Goal: Task Accomplishment & Management: Use online tool/utility

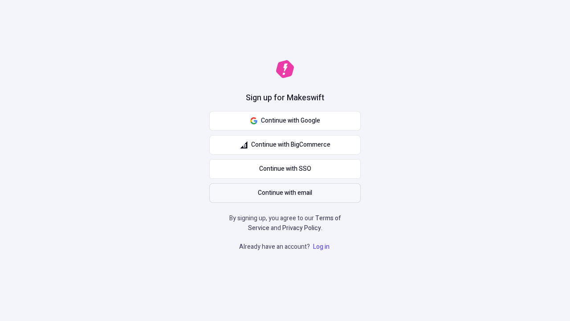
click at [285, 193] on span "Continue with email" at bounding box center [285, 193] width 54 height 10
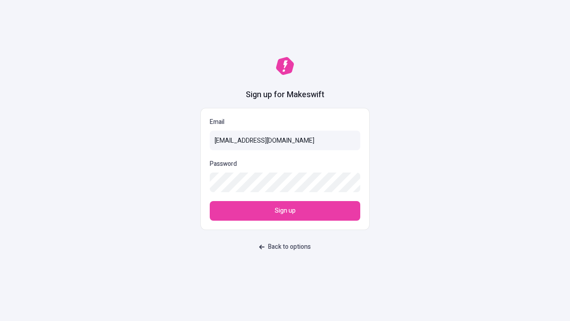
type input "sasha+test-ui+Arnulfo_Nikolaus19@makeswift.com"
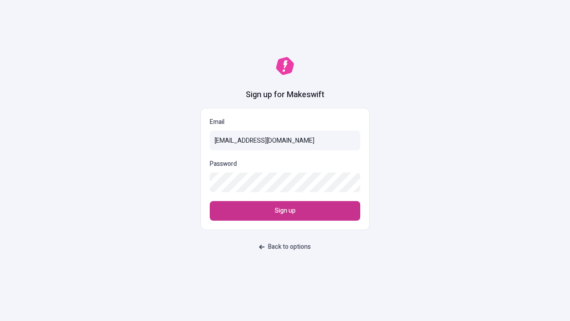
click at [285, 211] on span "Sign up" at bounding box center [285, 211] width 21 height 10
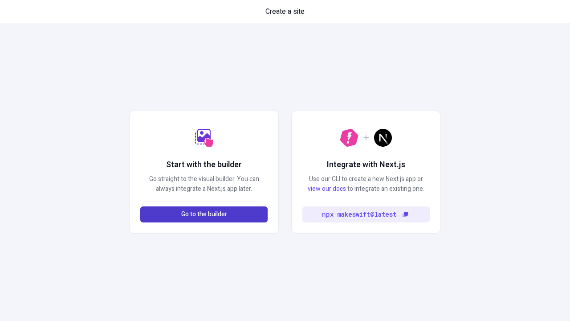
click at [204, 214] on span "Go to the builder" at bounding box center [204, 214] width 46 height 10
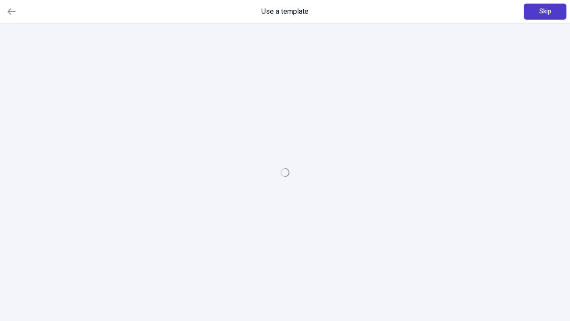
click at [545, 12] on span "Skip" at bounding box center [545, 12] width 12 height 10
